Goal: Task Accomplishment & Management: Use online tool/utility

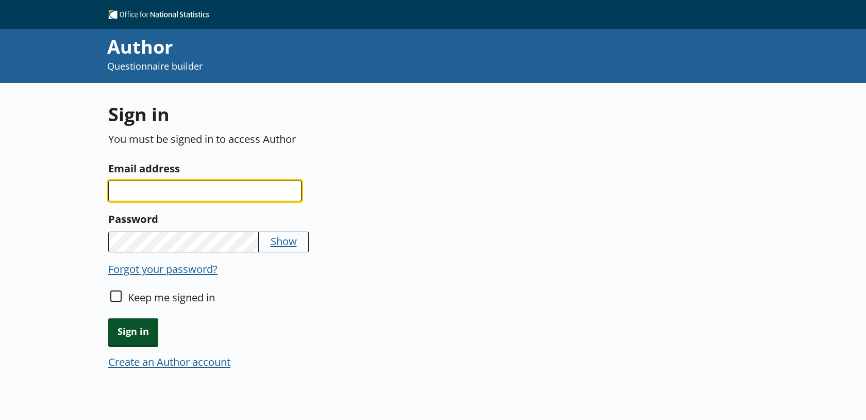
type input "[PERSON_NAME][EMAIL_ADDRESS][PERSON_NAME][DOMAIN_NAME]"
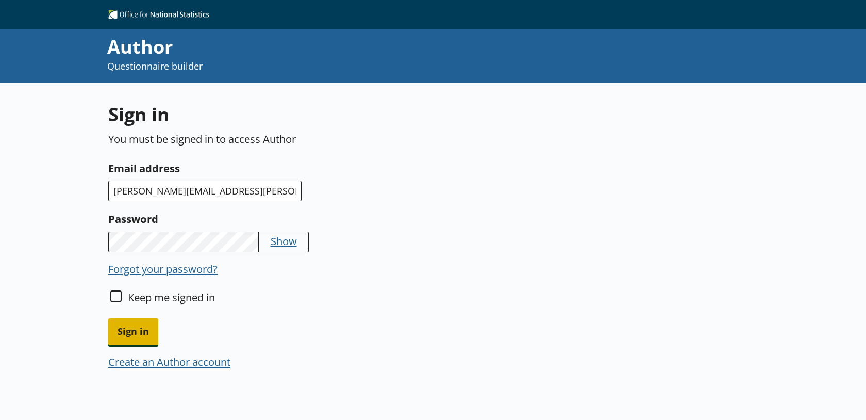
click at [146, 342] on span "Sign in" at bounding box center [133, 331] width 50 height 26
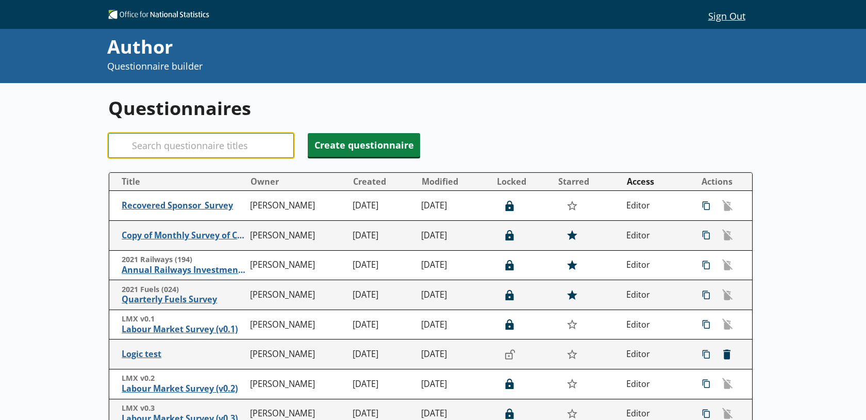
click at [186, 142] on input "Search" at bounding box center [201, 145] width 186 height 25
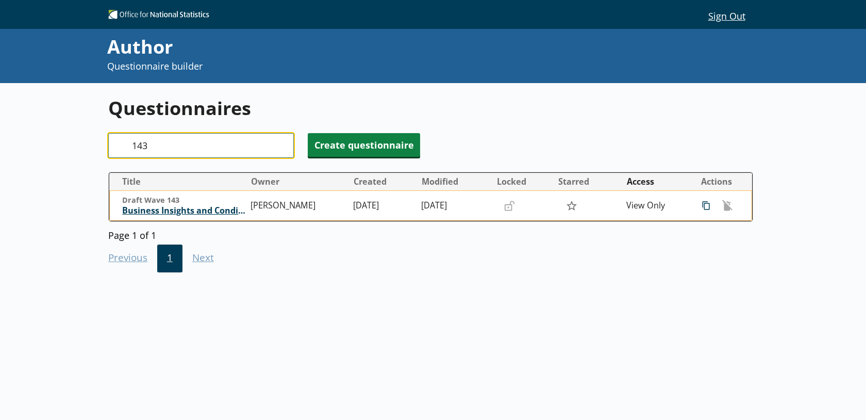
type input "143"
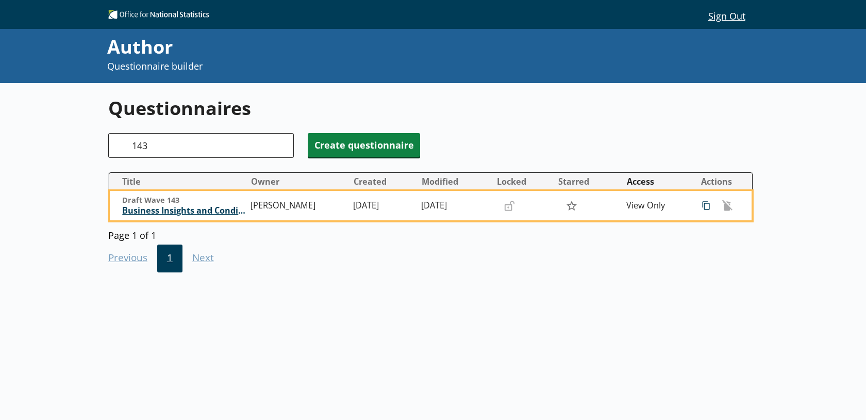
click at [209, 214] on span "Business Insights and Conditions Survey (BICS)" at bounding box center [183, 210] width 123 height 11
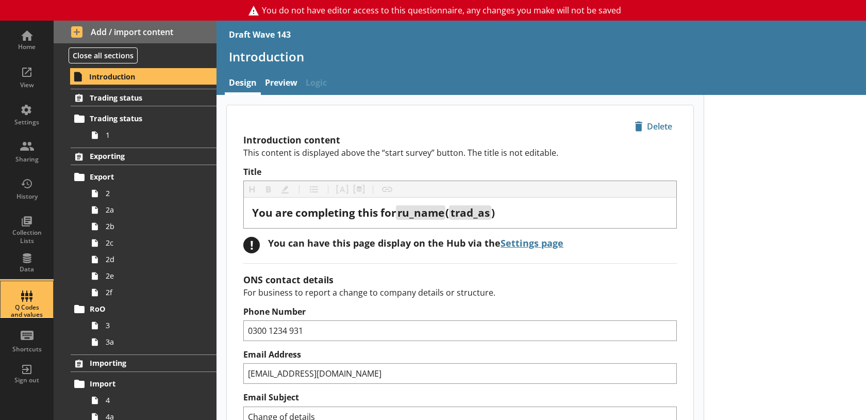
click at [35, 304] on div "Q Codes and values" at bounding box center [27, 311] width 36 height 15
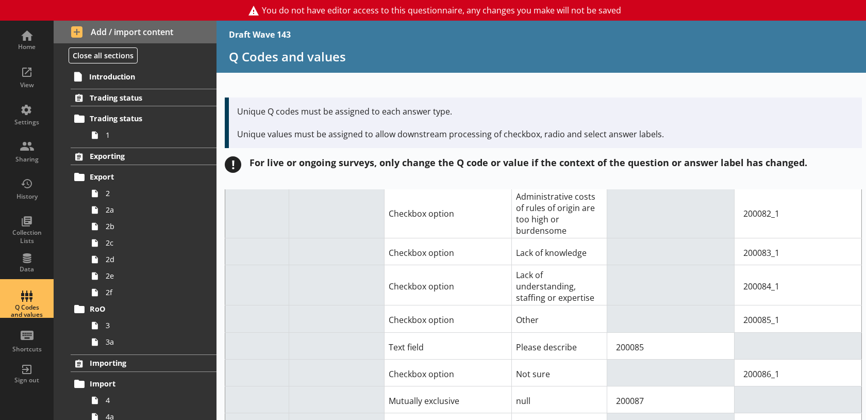
scroll to position [2338, 0]
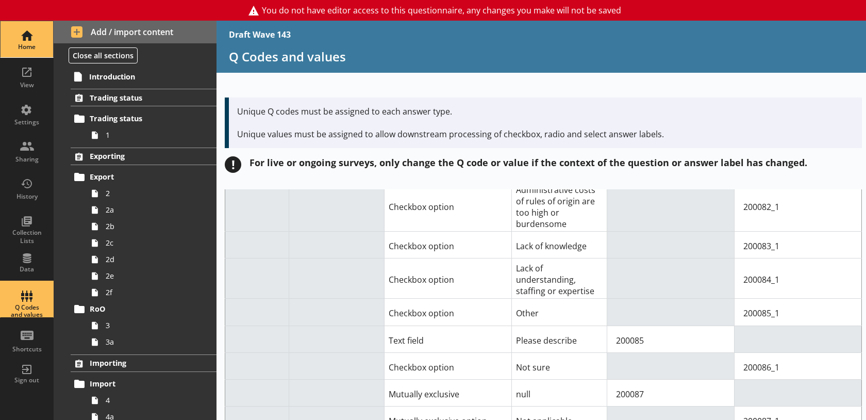
click at [19, 48] on div "Home" at bounding box center [27, 47] width 36 height 8
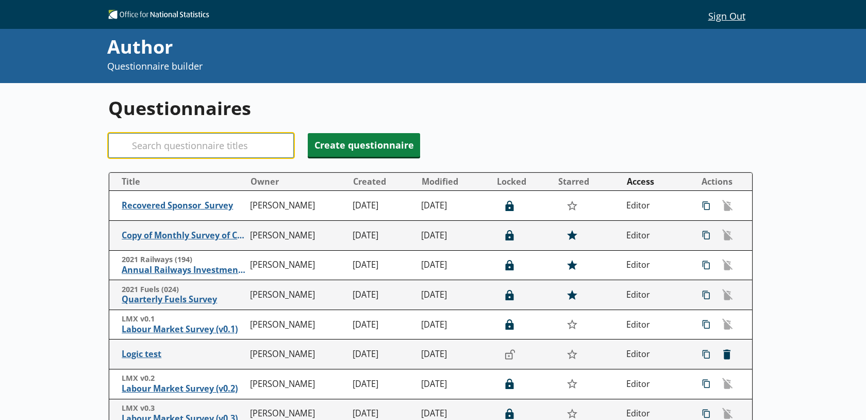
click at [179, 138] on input "Search" at bounding box center [201, 145] width 186 height 25
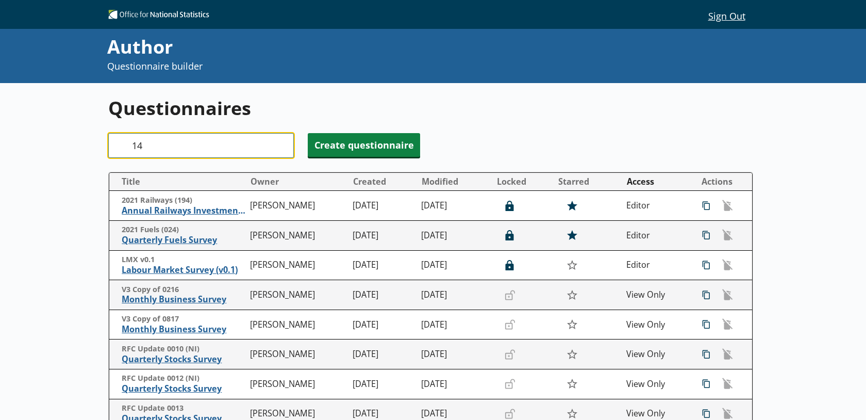
type input "141"
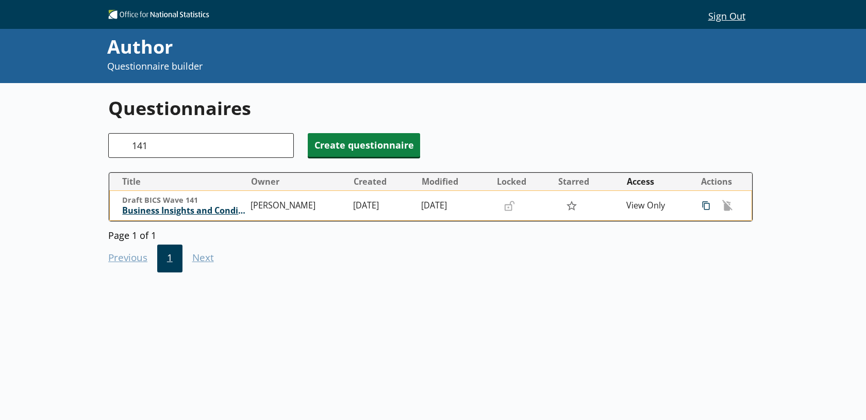
click at [211, 211] on span "Business Insights and Conditions Survey (BICS)" at bounding box center [183, 210] width 123 height 11
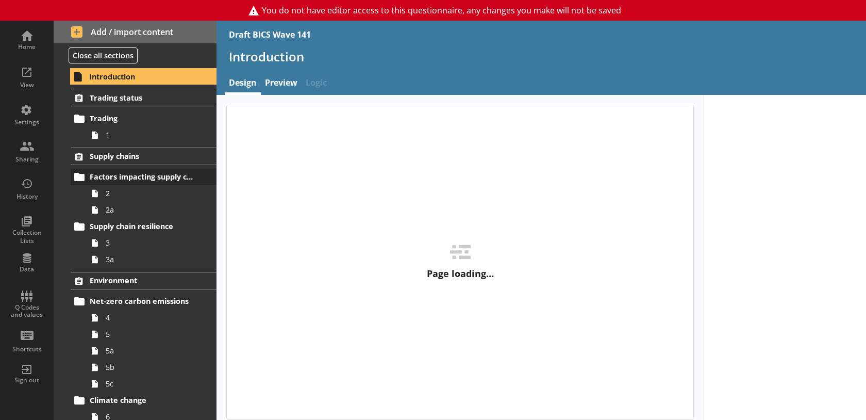
type textarea "x"
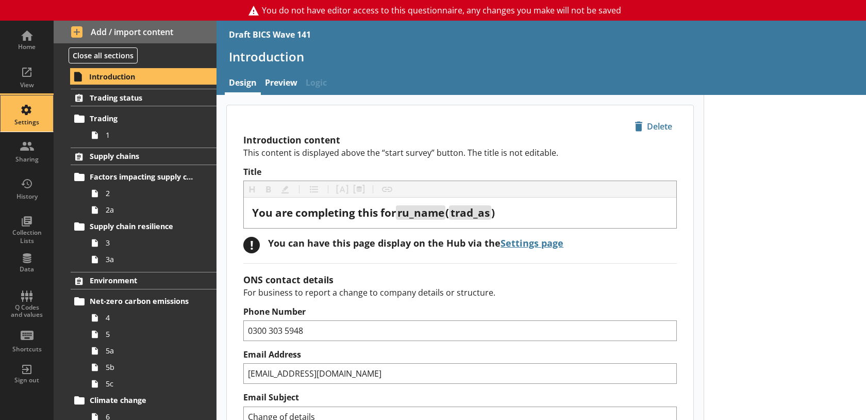
click at [23, 120] on div "Settings" at bounding box center [27, 122] width 36 height 8
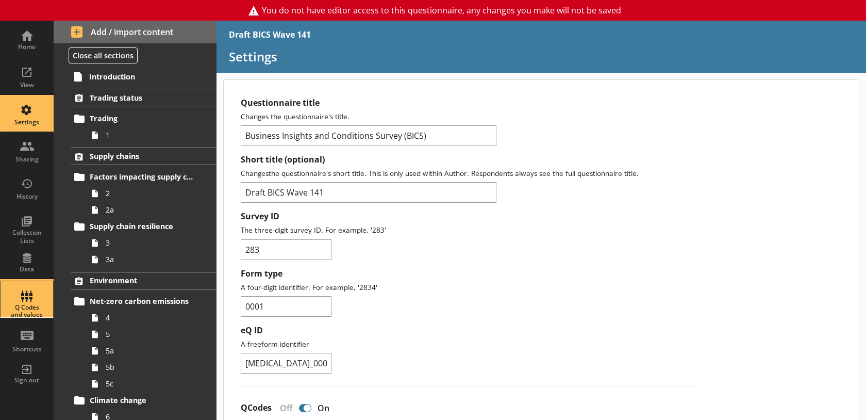
click at [29, 301] on div "Q Codes and values" at bounding box center [27, 299] width 36 height 36
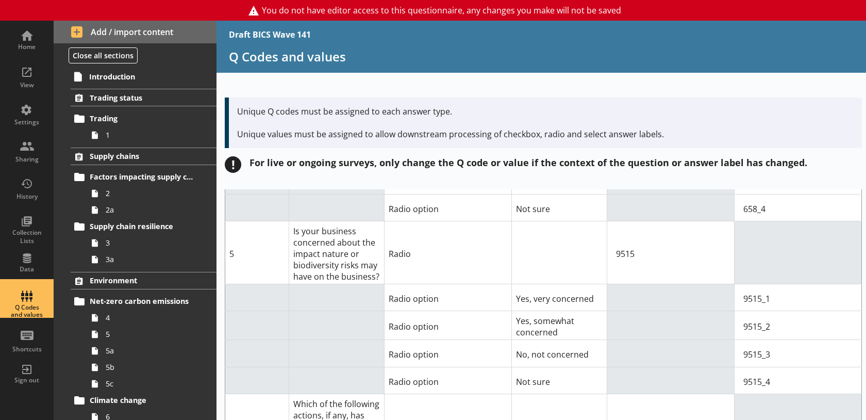
scroll to position [2246, 0]
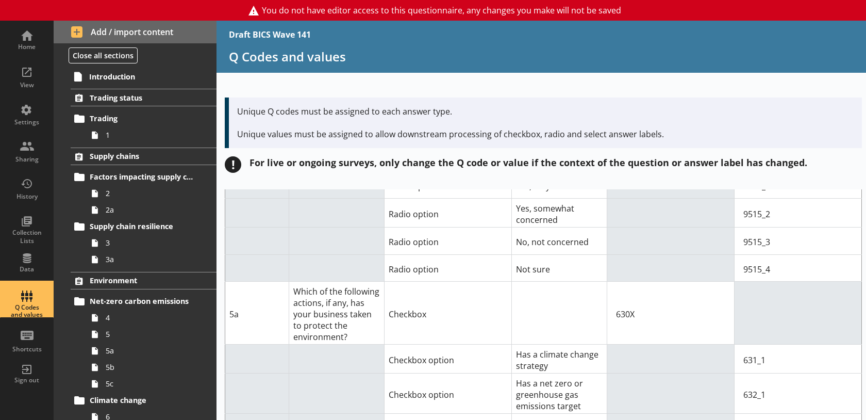
click at [417, 281] on td "Checkbox" at bounding box center [447, 312] width 127 height 63
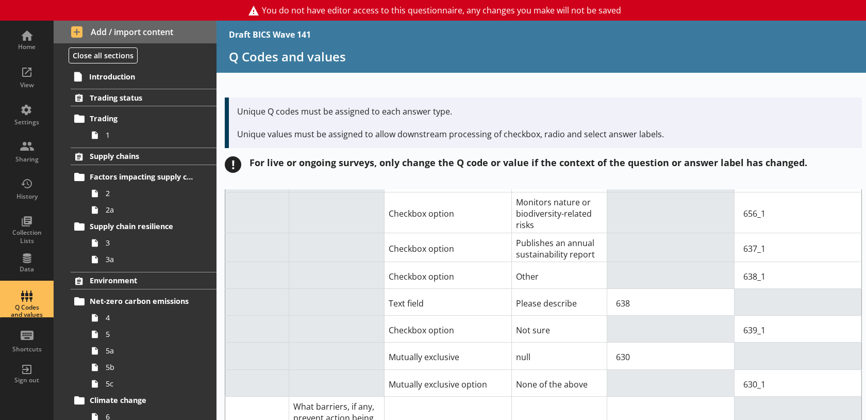
scroll to position [2722, 0]
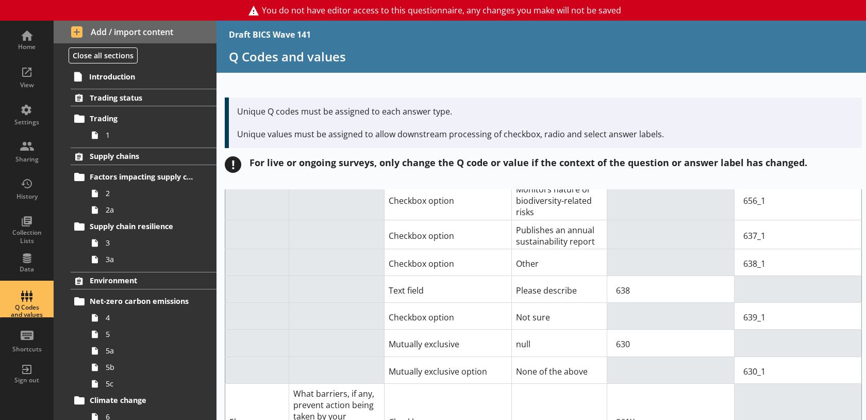
click at [449, 276] on td "Text field" at bounding box center [447, 289] width 127 height 27
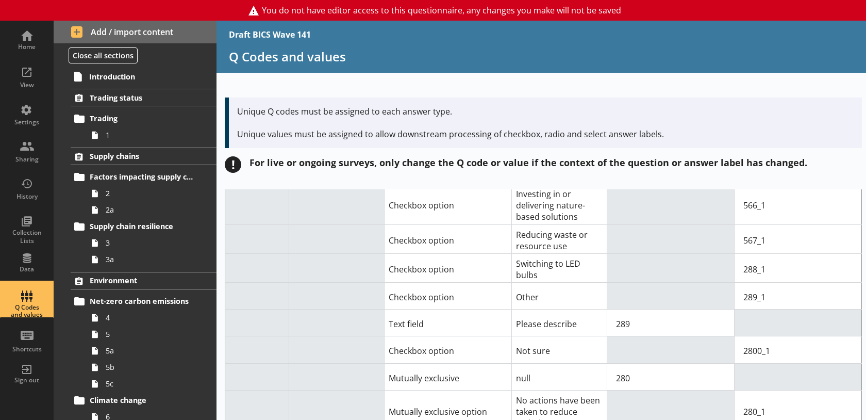
scroll to position [4682, 0]
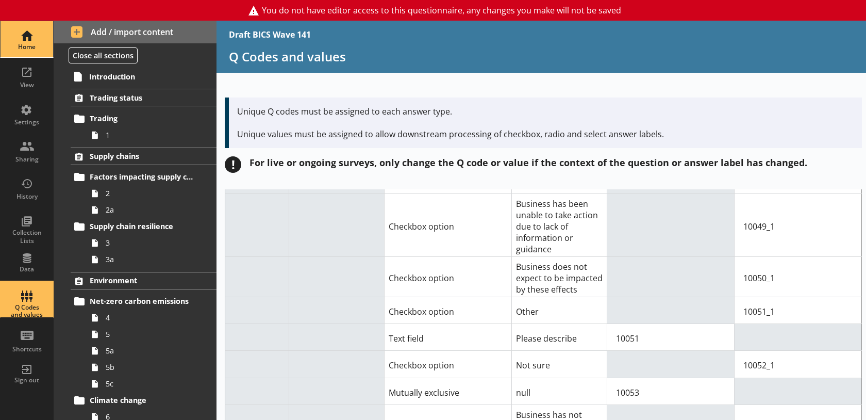
click at [12, 28] on div "Home" at bounding box center [27, 39] width 36 height 36
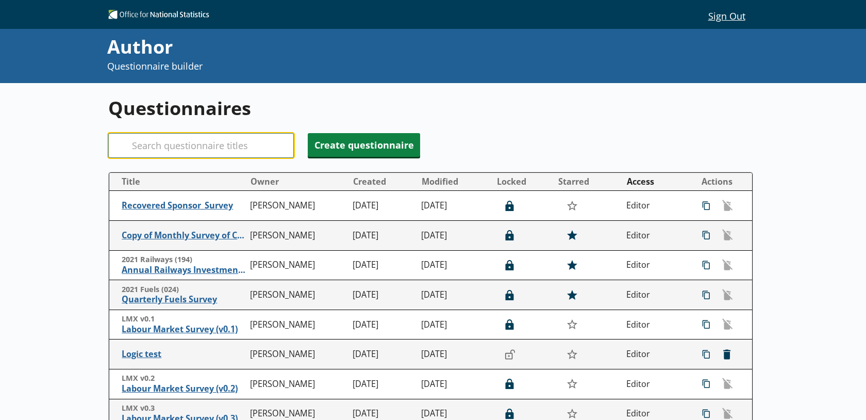
click at [169, 150] on input "Search" at bounding box center [201, 145] width 186 height 25
click at [244, 141] on input "Search" at bounding box center [201, 145] width 186 height 25
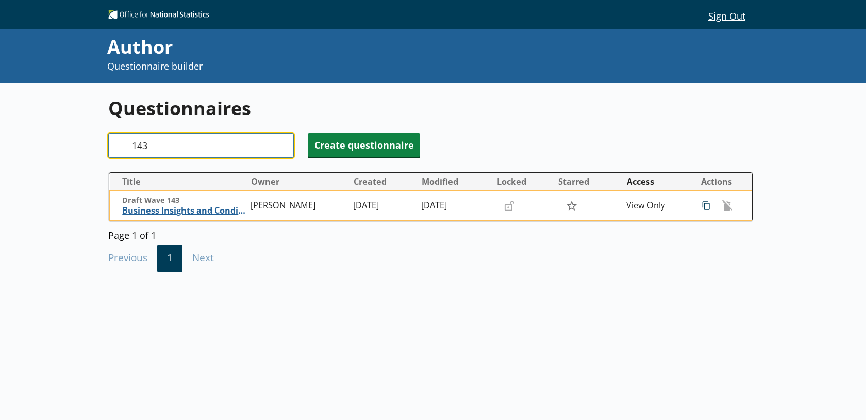
type input "143"
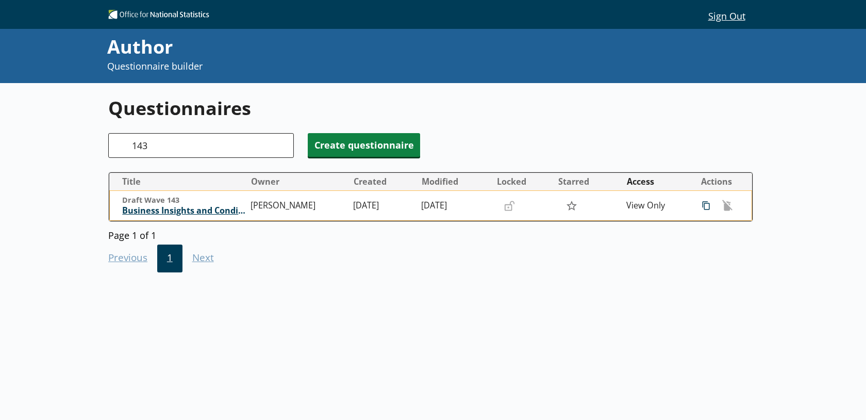
click at [182, 216] on td "Draft Wave 143 Business Insights and Conditions Survey (BICS)" at bounding box center [178, 206] width 137 height 30
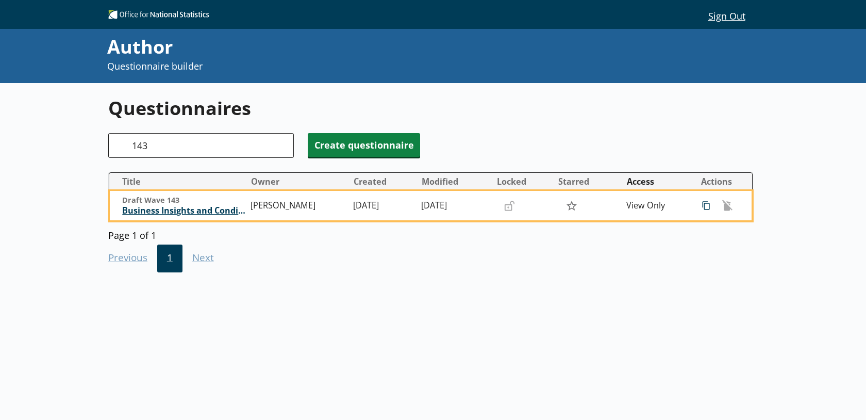
click at [181, 213] on span "Business Insights and Conditions Survey (BICS)" at bounding box center [183, 210] width 123 height 11
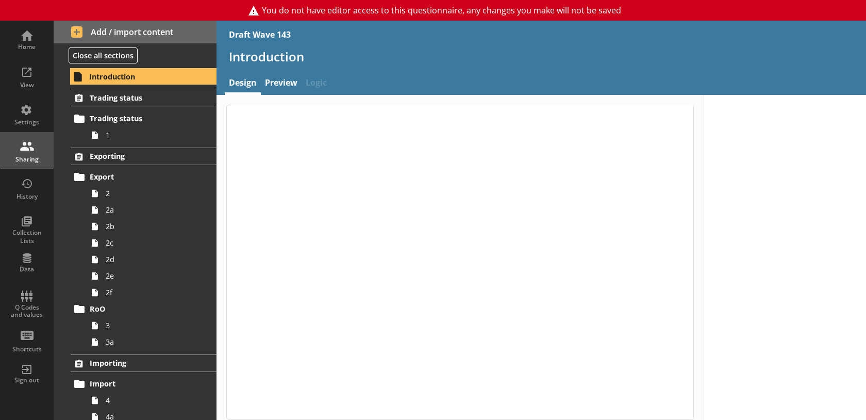
type textarea "x"
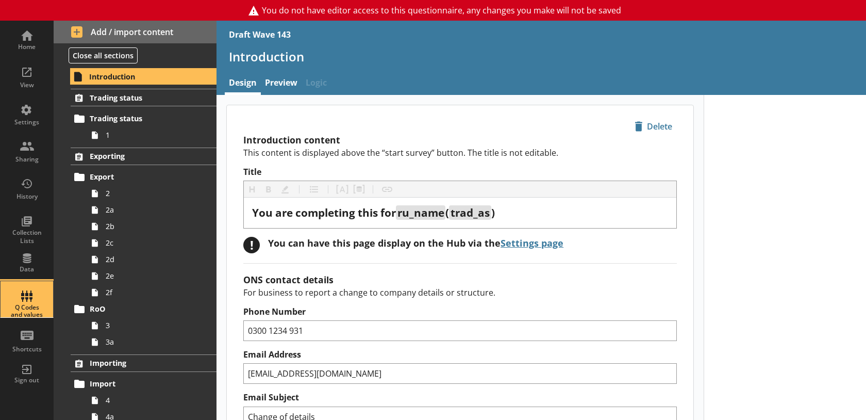
click at [28, 296] on div "Q Codes and values" at bounding box center [27, 299] width 36 height 36
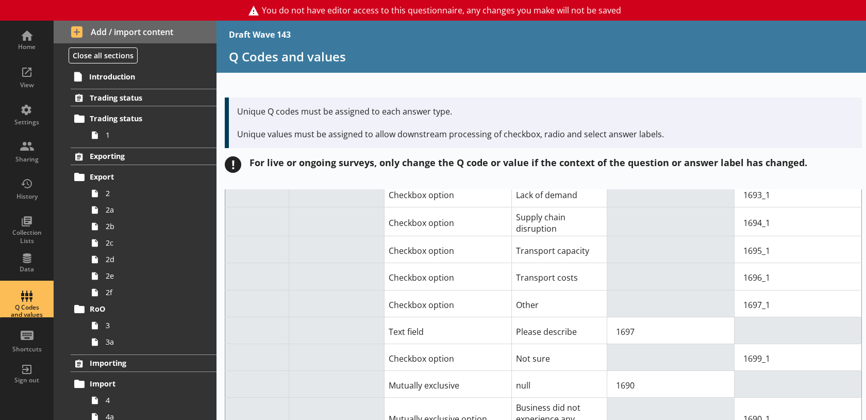
scroll to position [1768, 0]
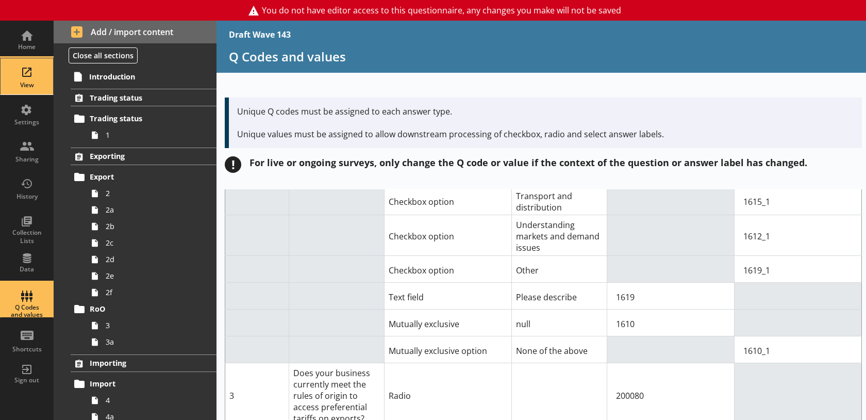
click at [29, 84] on div "View" at bounding box center [27, 85] width 36 height 8
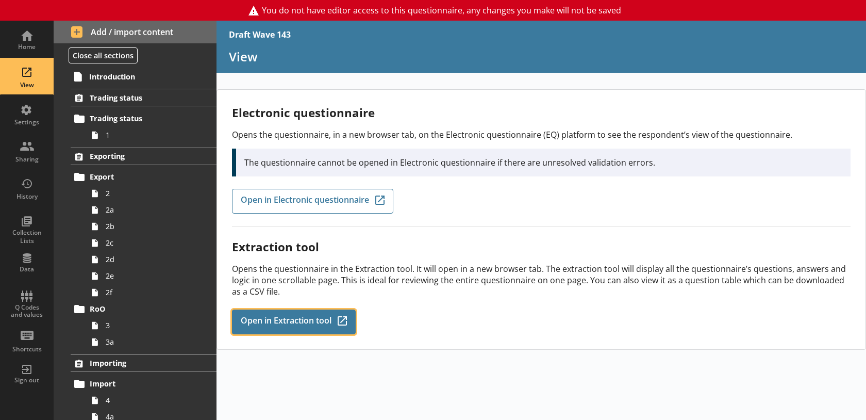
click at [292, 320] on span "Open in Extraction tool" at bounding box center [286, 321] width 91 height 11
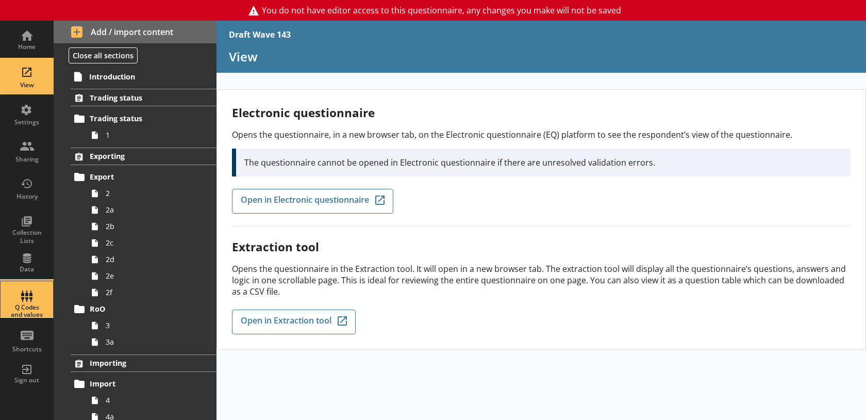
click at [23, 304] on div "Q Codes and values" at bounding box center [27, 311] width 36 height 15
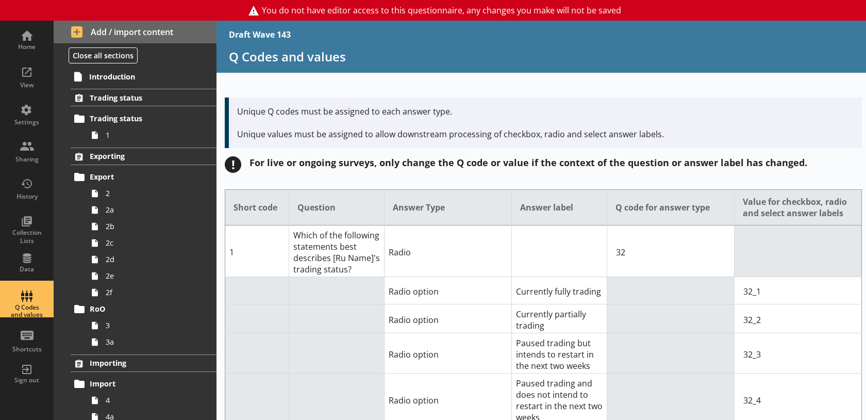
click at [474, 252] on td "Radio" at bounding box center [447, 251] width 127 height 52
click at [20, 86] on div "View" at bounding box center [27, 85] width 36 height 8
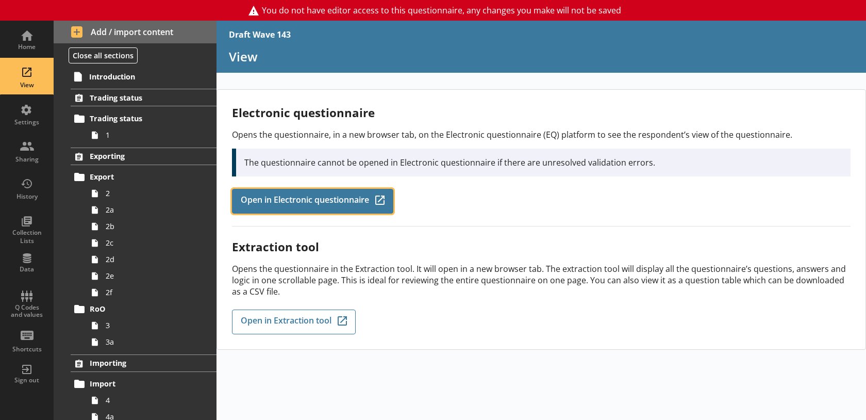
click at [318, 198] on span "Open in Electronic questionnaire" at bounding box center [305, 200] width 128 height 11
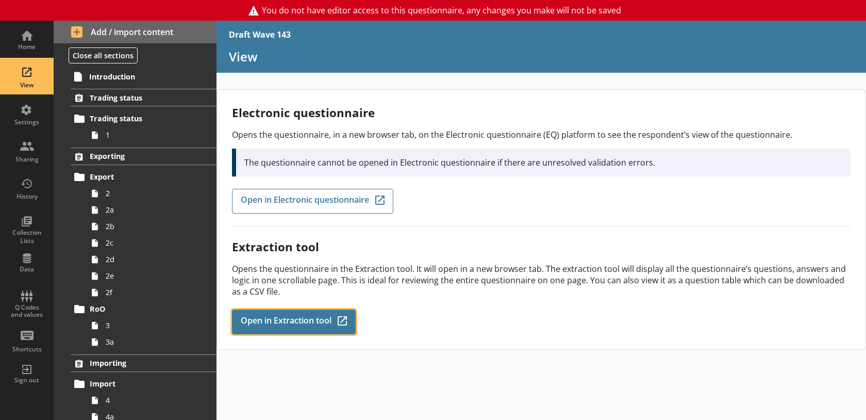
click at [315, 325] on span "Open in Extraction tool" at bounding box center [286, 321] width 91 height 11
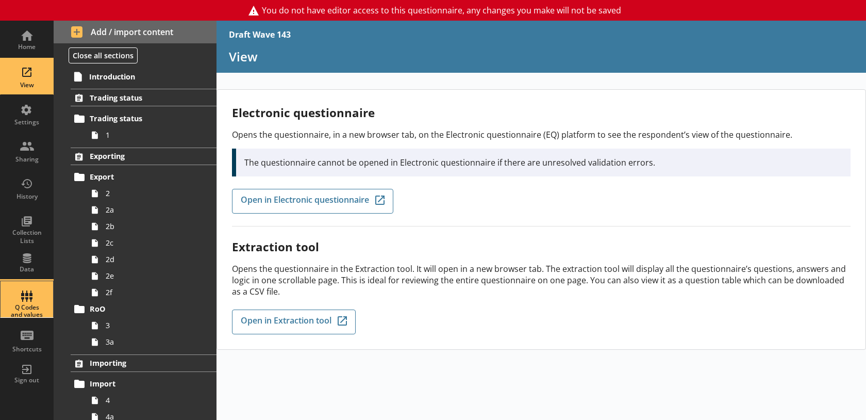
click at [30, 297] on div "Q Codes and values" at bounding box center [27, 299] width 36 height 36
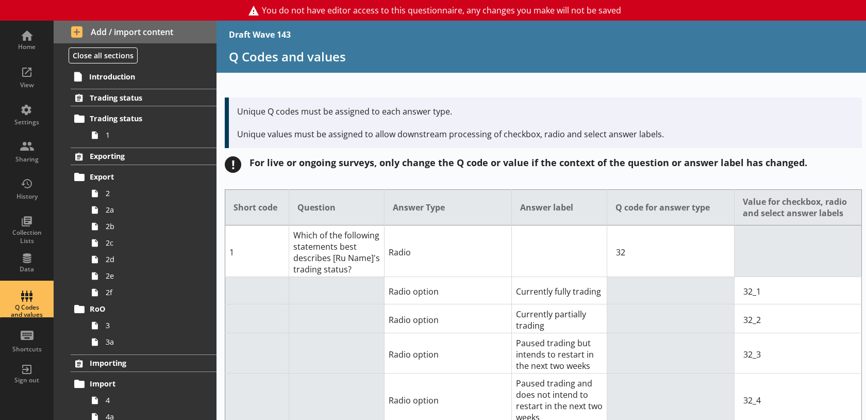
click at [419, 263] on td "Radio" at bounding box center [447, 251] width 127 height 52
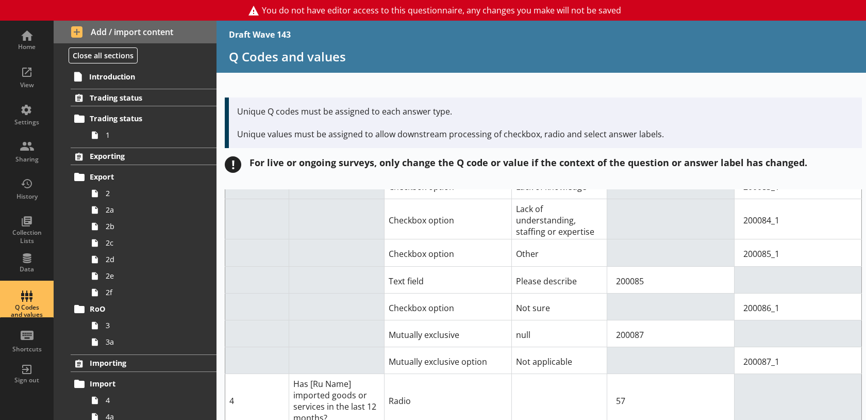
scroll to position [1795, 0]
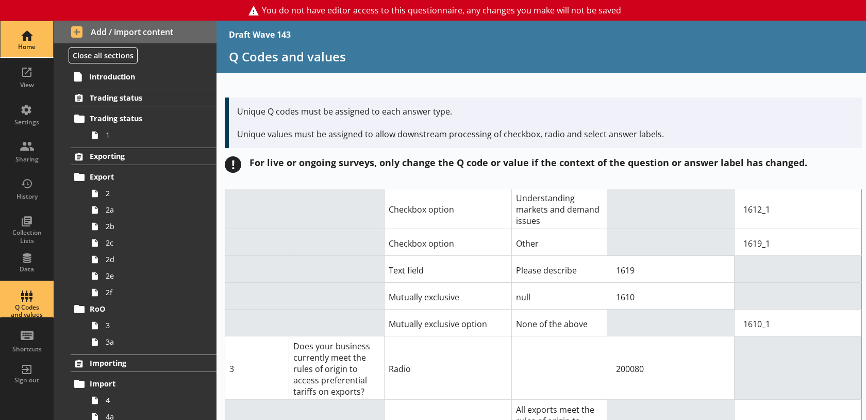
click at [15, 42] on div "Home" at bounding box center [27, 39] width 36 height 36
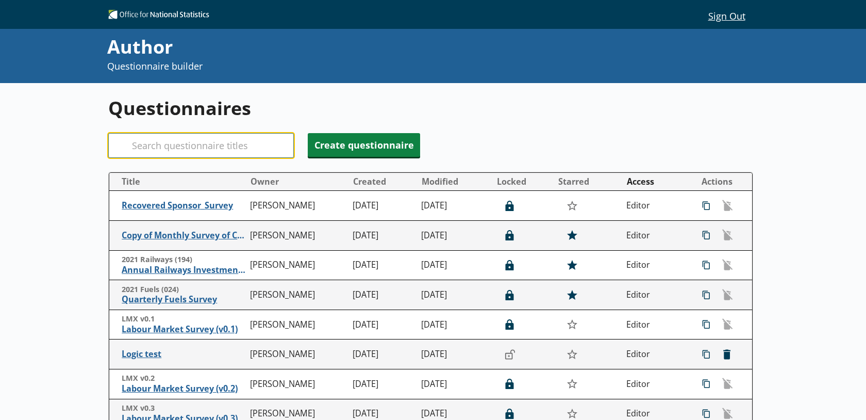
click at [204, 155] on input "Search" at bounding box center [201, 145] width 186 height 25
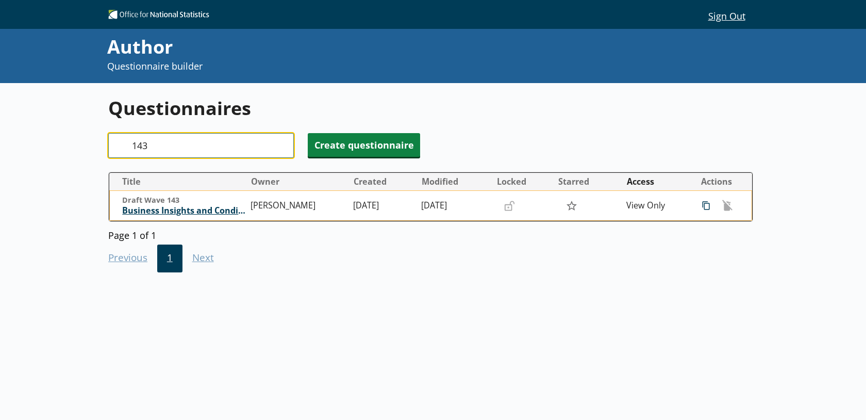
type input "143"
click at [219, 214] on span "Business Insights and Conditions Survey (BICS)" at bounding box center [183, 210] width 123 height 11
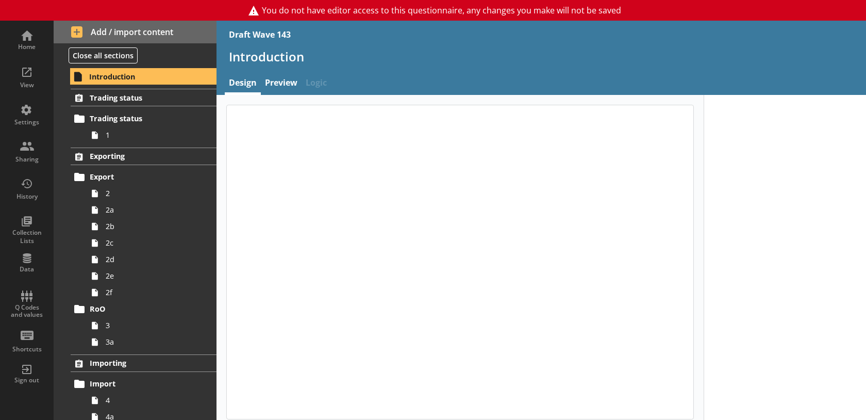
type textarea "x"
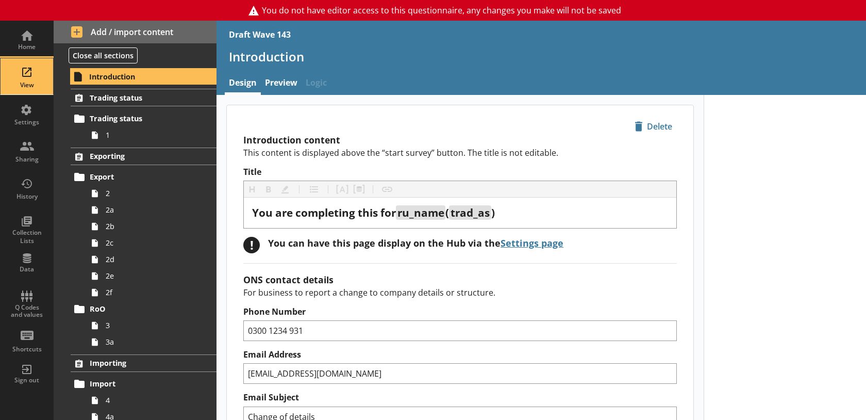
click at [37, 58] on div "View" at bounding box center [27, 76] width 36 height 36
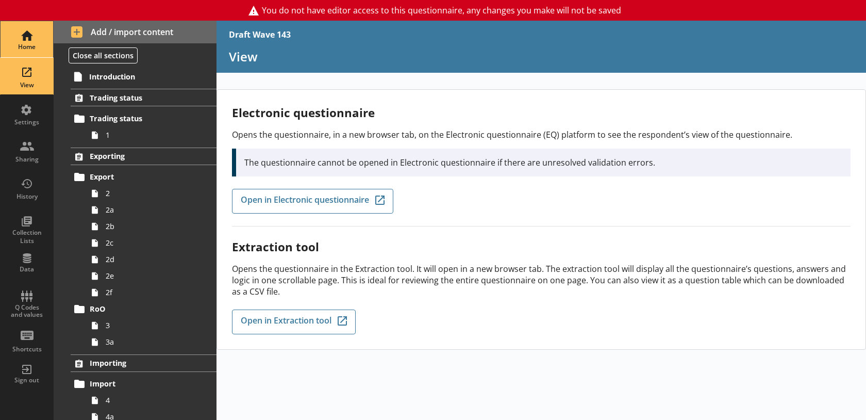
click at [37, 44] on div "Home" at bounding box center [27, 47] width 36 height 8
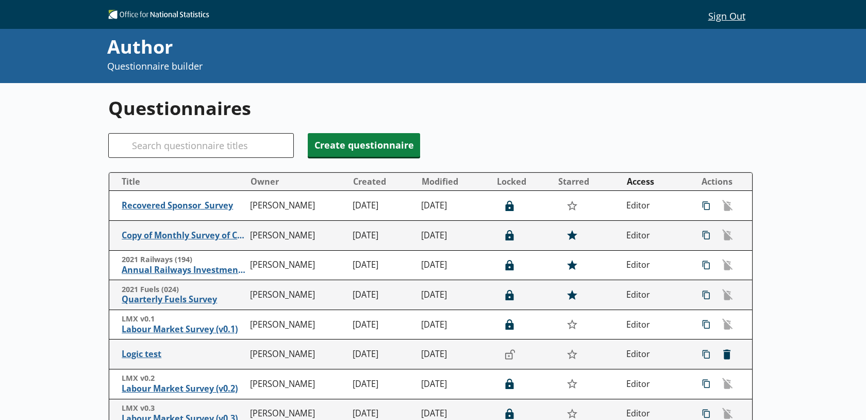
click at [725, 22] on button "Sign Out" at bounding box center [726, 16] width 53 height 18
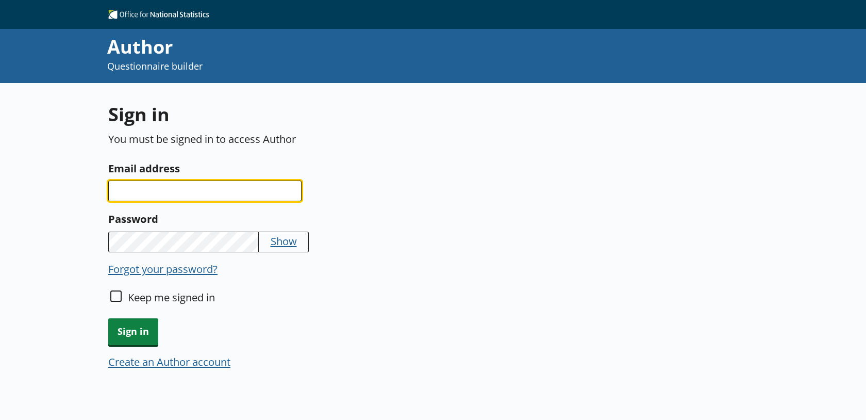
type input "sam.farrell@ons.gov.uk"
